Goal: Information Seeking & Learning: Learn about a topic

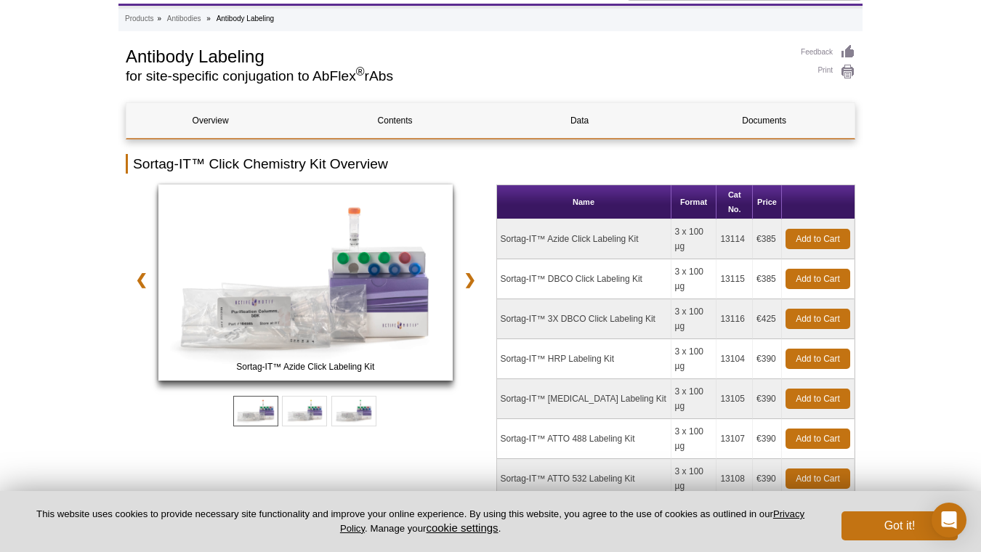
scroll to position [205, 0]
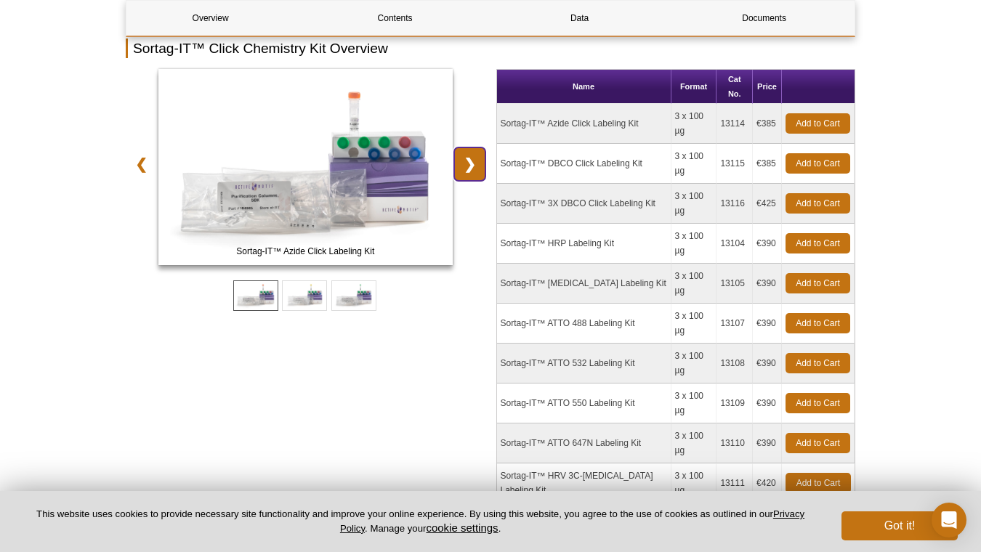
click at [468, 166] on link "❯" at bounding box center [469, 163] width 31 height 33
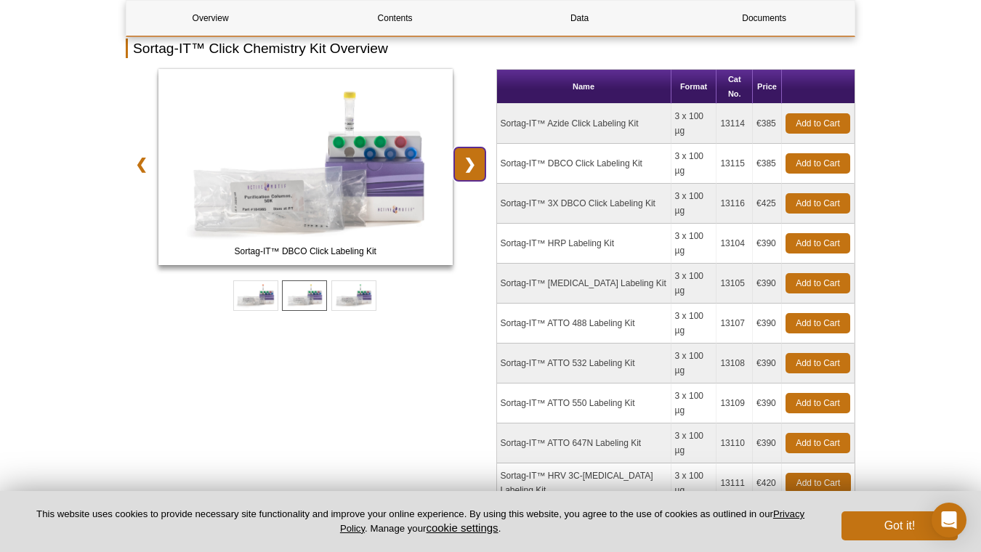
click at [468, 166] on link "❯" at bounding box center [469, 163] width 31 height 33
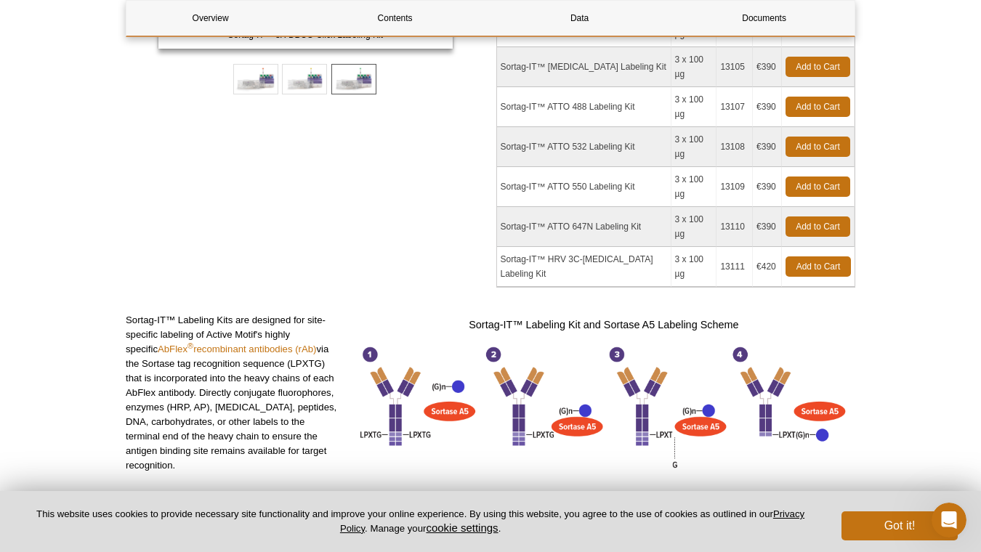
scroll to position [441, 0]
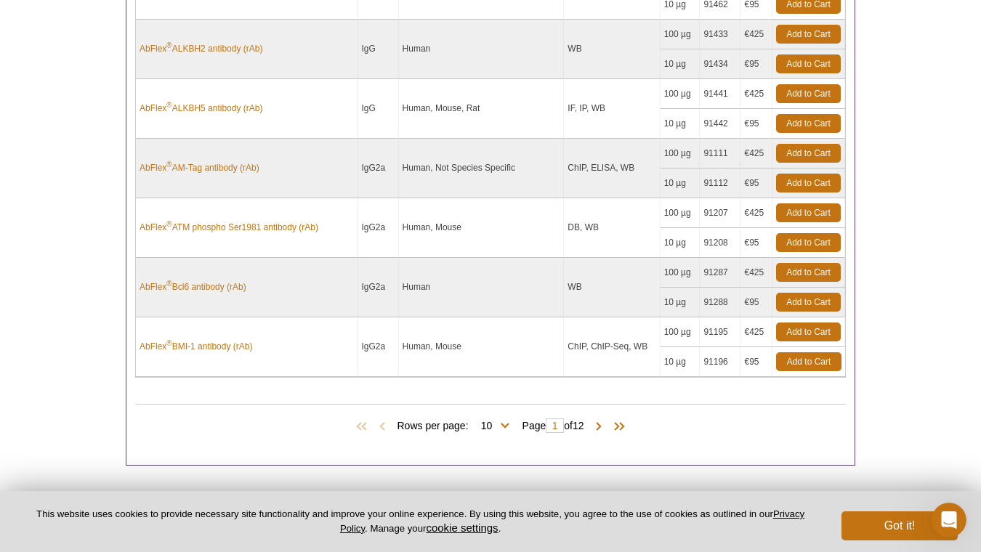
scroll to position [885, 0]
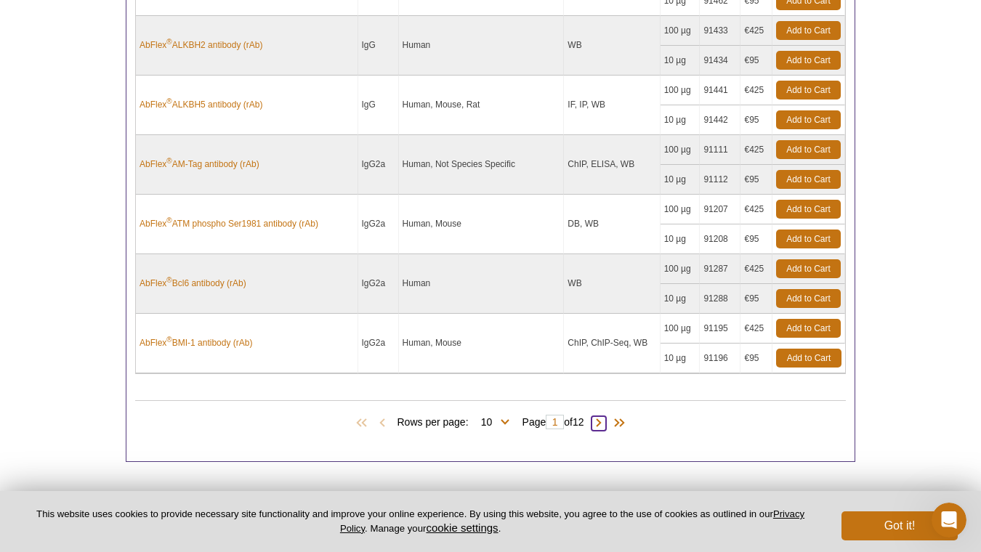
click at [604, 423] on span at bounding box center [598, 423] width 15 height 15
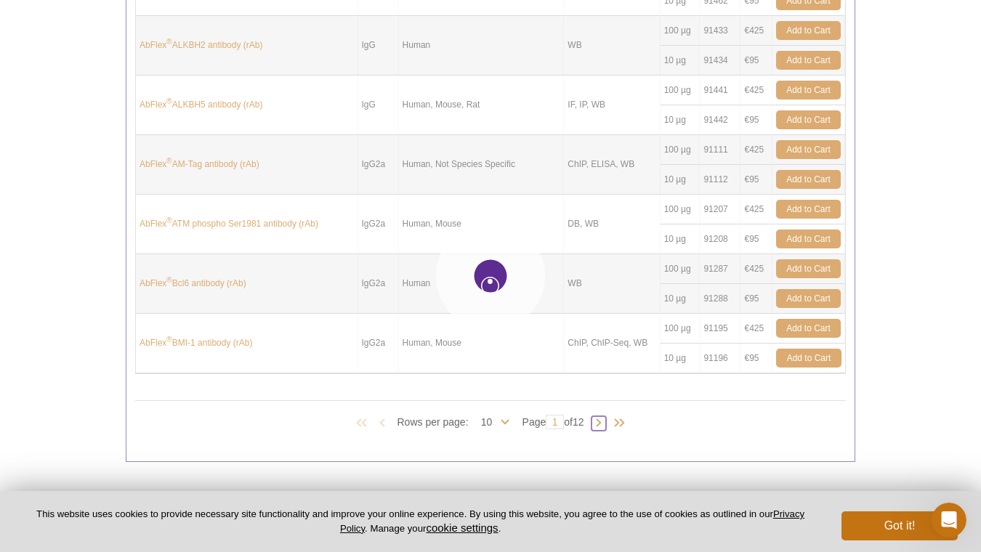
type input "2"
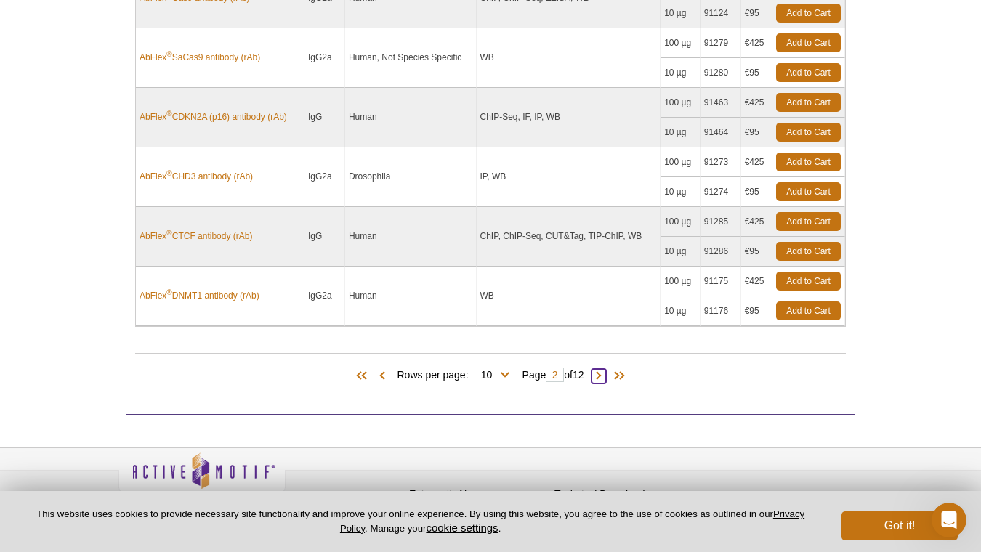
scroll to position [935, 0]
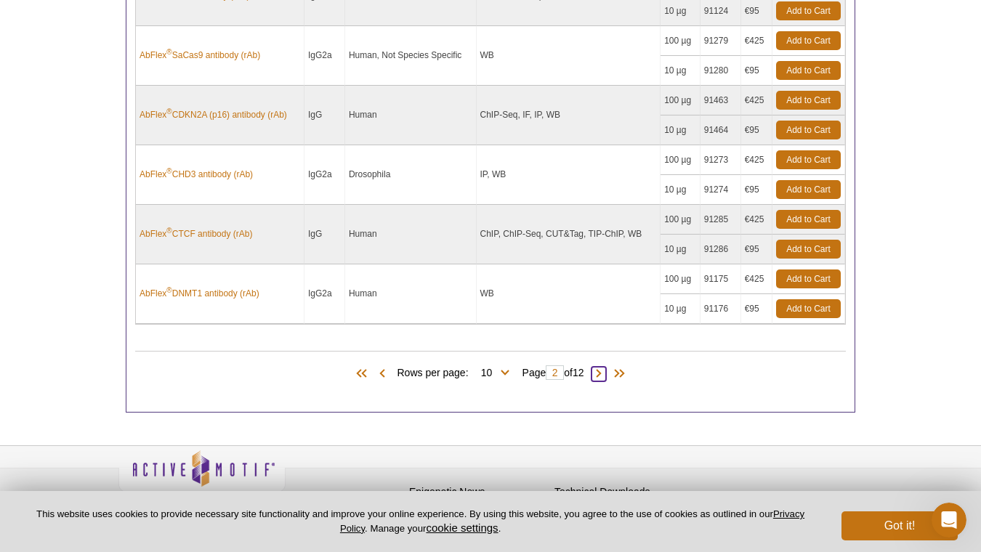
click at [606, 373] on span at bounding box center [598, 374] width 15 height 15
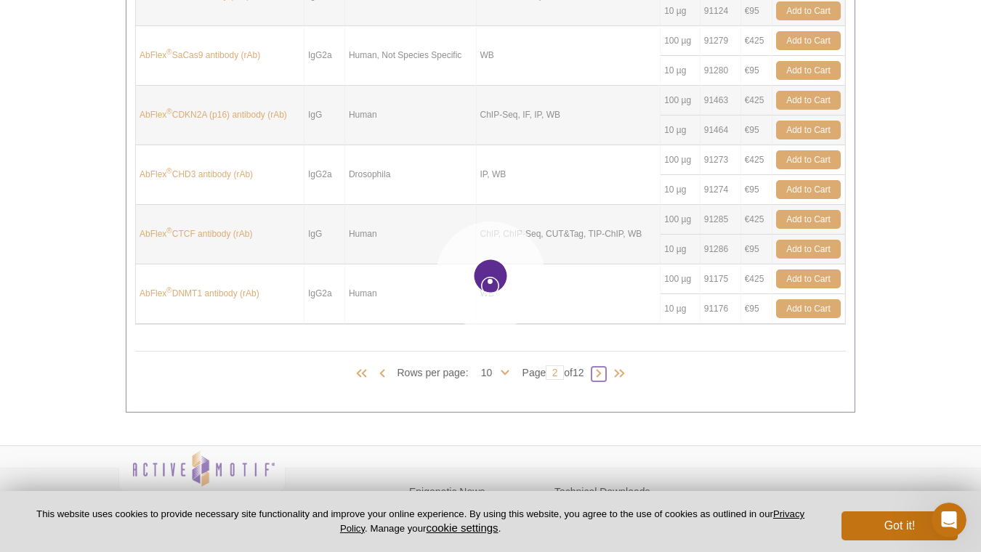
type input "3"
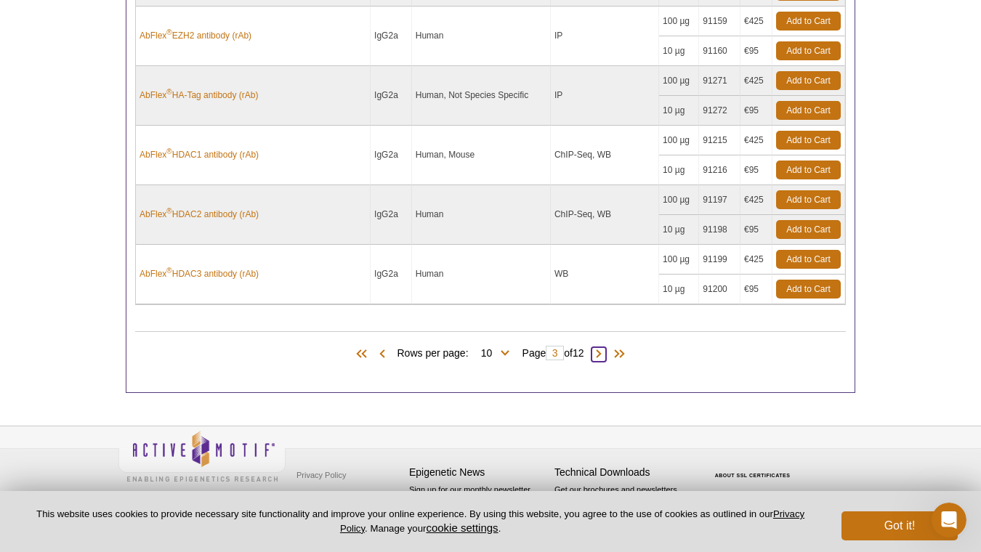
scroll to position [954, 0]
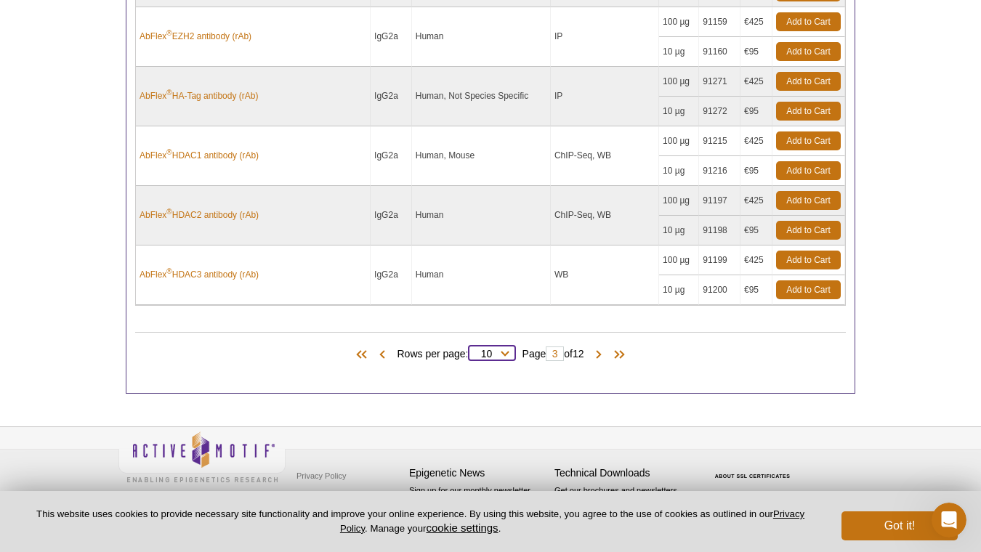
select select "119"
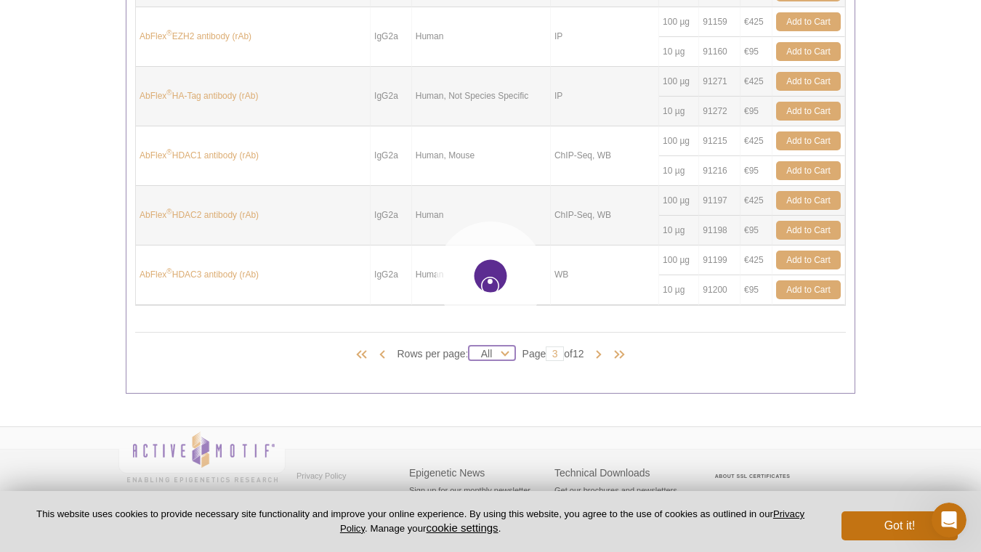
select select "119"
type input "1"
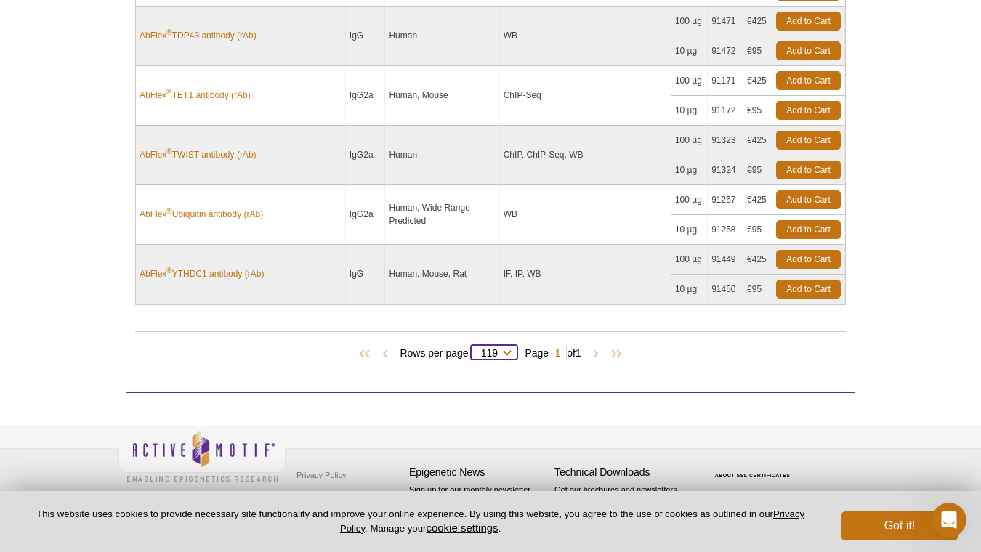
scroll to position [7459, 0]
